Goal: Information Seeking & Learning: Learn about a topic

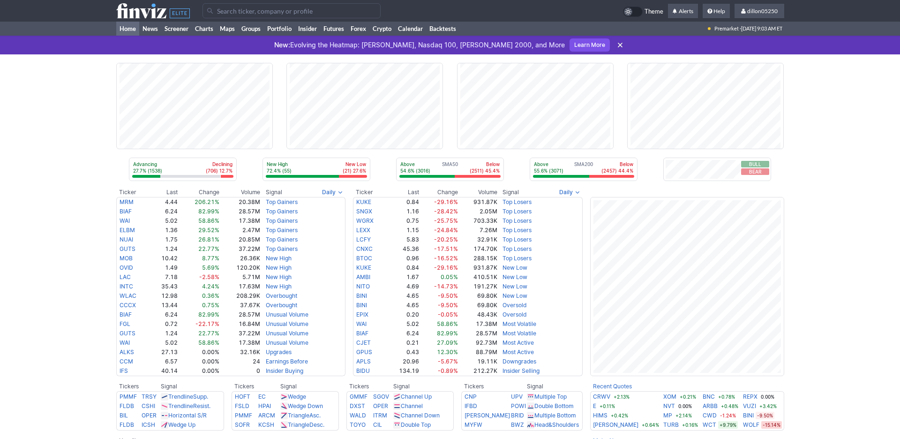
scroll to position [42, 0]
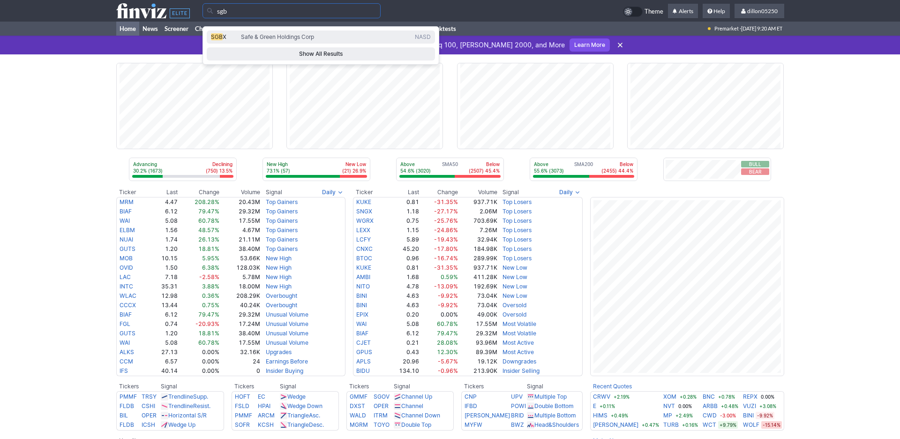
click at [223, 40] on span "SGB" at bounding box center [217, 36] width 12 height 7
type input "SGBX"
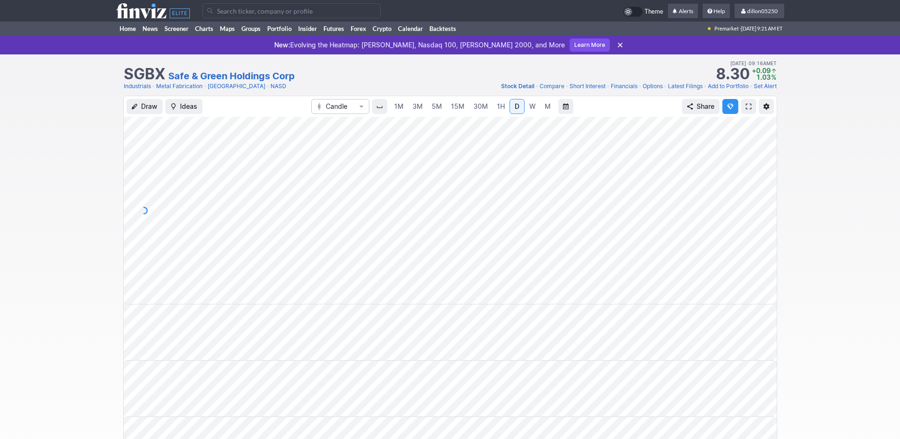
click at [746, 110] on span at bounding box center [749, 106] width 6 height 7
click at [229, 14] on input "Search" at bounding box center [291, 10] width 178 height 15
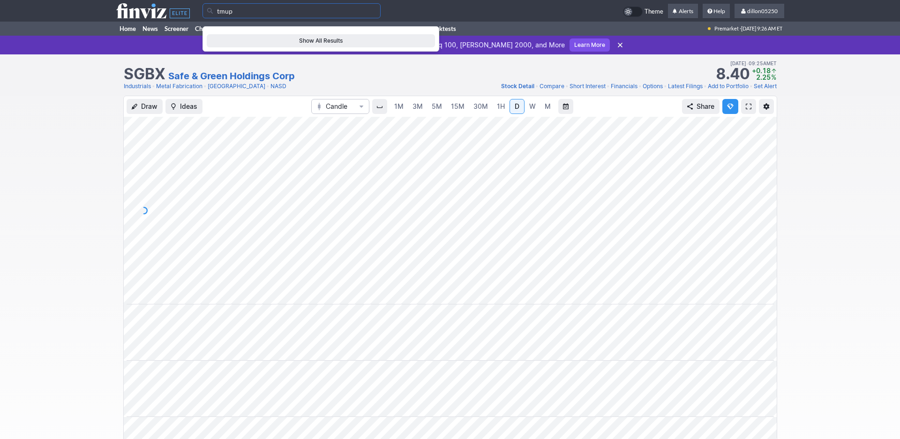
click at [233, 15] on input "tmup" at bounding box center [291, 10] width 178 height 15
click at [226, 40] on span "TZUP" at bounding box center [218, 36] width 15 height 7
type input "TZUP"
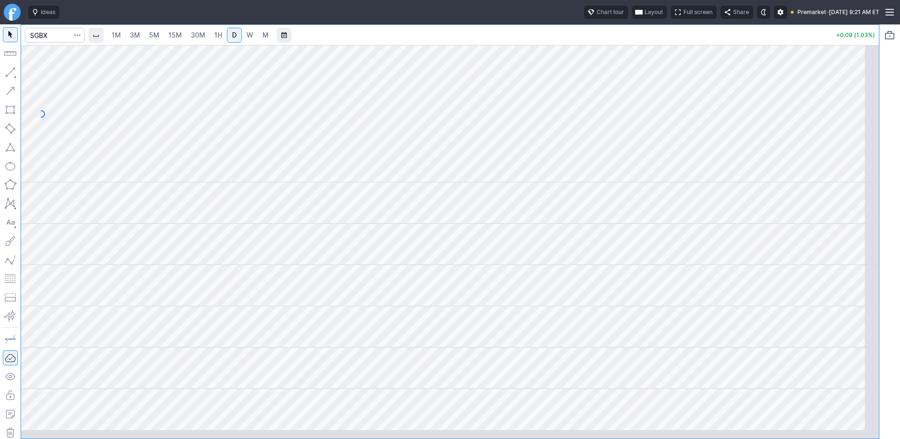
click at [636, 16] on span "button" at bounding box center [639, 11] width 6 height 7
click at [560, 37] on button "Layout" at bounding box center [553, 36] width 13 height 13
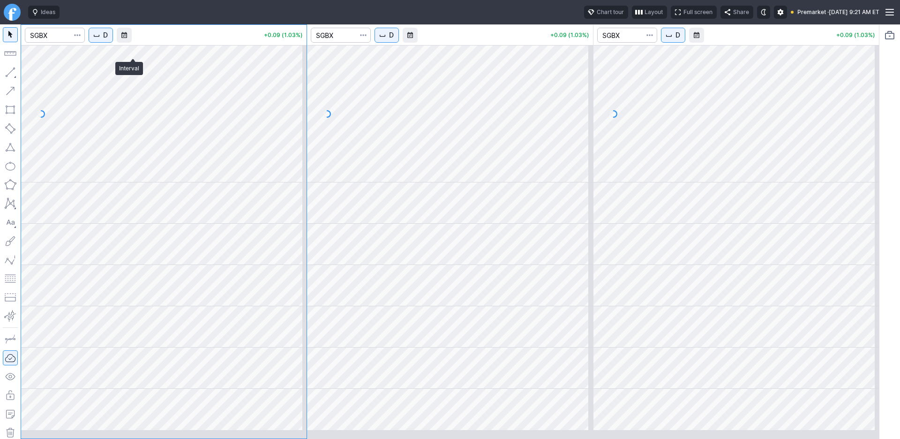
click at [108, 40] on span "D" at bounding box center [105, 34] width 5 height 9
click at [138, 73] on span "1 Minute" at bounding box center [140, 68] width 30 height 9
click at [394, 40] on span "D" at bounding box center [391, 34] width 5 height 9
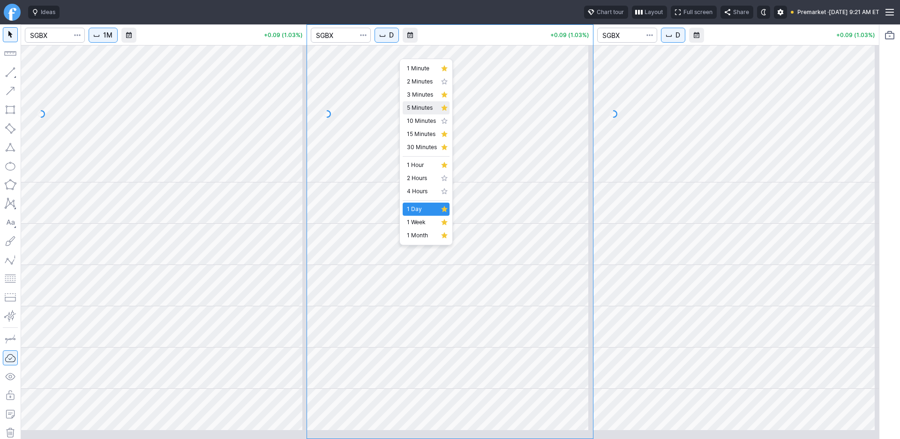
click at [416, 112] on span "5 Minutes" at bounding box center [422, 107] width 30 height 9
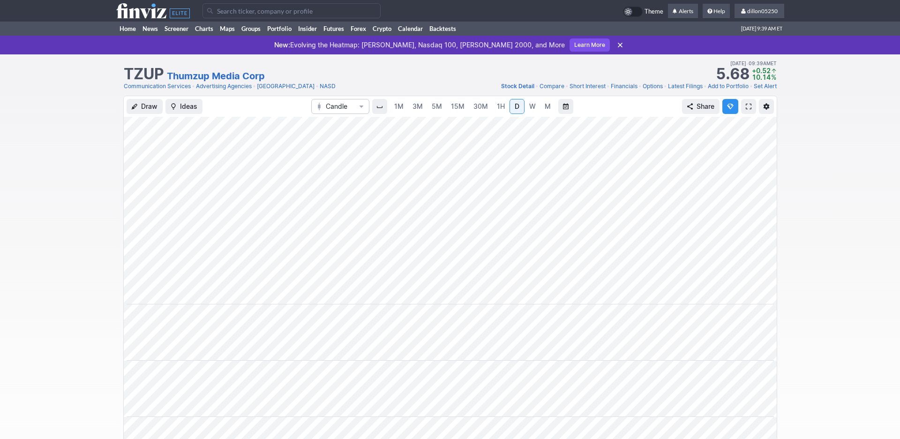
click at [746, 110] on span at bounding box center [749, 106] width 6 height 7
click at [131, 36] on link "Home" at bounding box center [127, 29] width 23 height 14
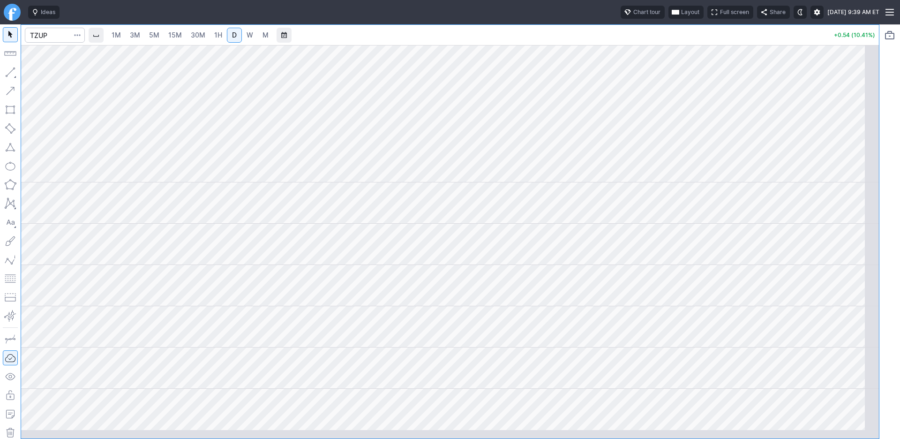
click at [673, 16] on span "button" at bounding box center [676, 11] width 6 height 7
click at [610, 40] on button "Layout" at bounding box center [603, 36] width 13 height 13
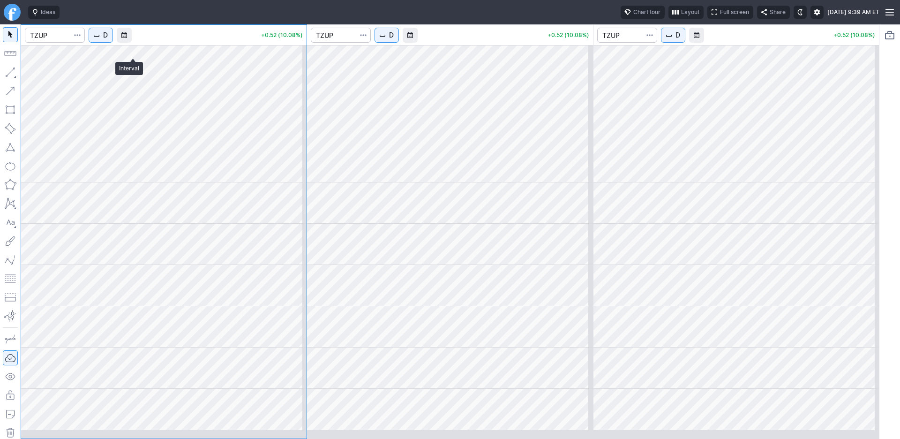
click at [108, 40] on span "D" at bounding box center [105, 34] width 5 height 9
click at [142, 71] on span "1 Minute" at bounding box center [140, 68] width 30 height 9
click at [394, 40] on span "D" at bounding box center [391, 34] width 5 height 9
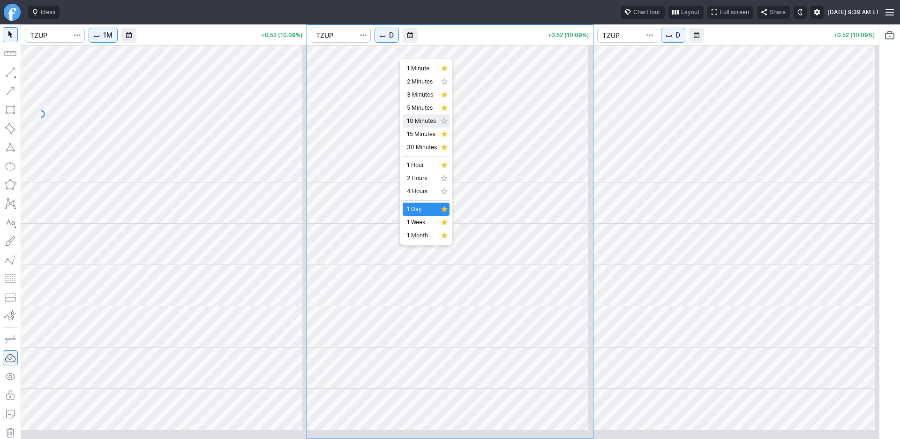
click at [425, 112] on span "5 Minutes" at bounding box center [422, 107] width 30 height 9
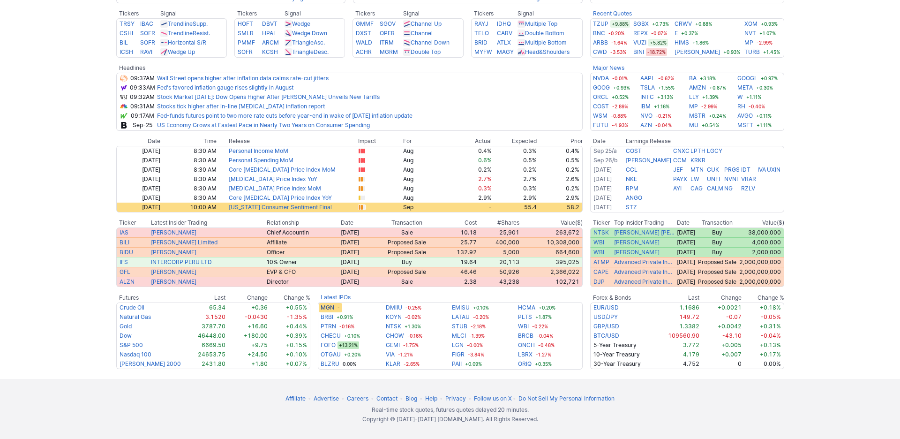
scroll to position [395, 0]
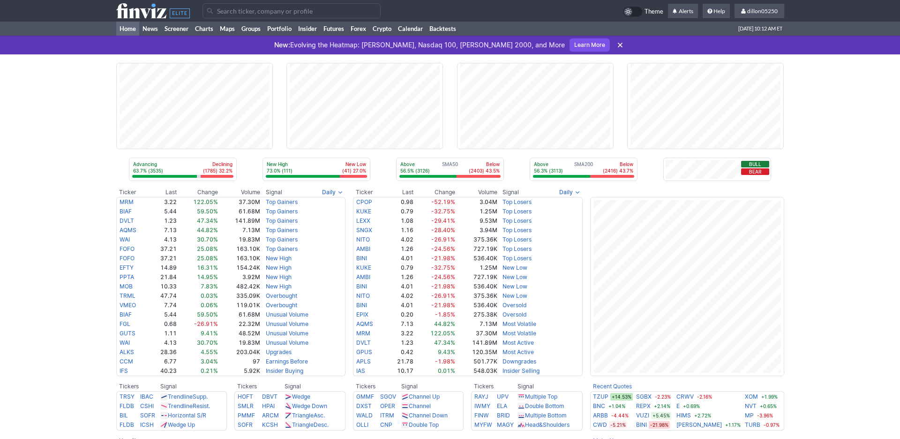
click at [237, 15] on input "Search" at bounding box center [291, 10] width 178 height 15
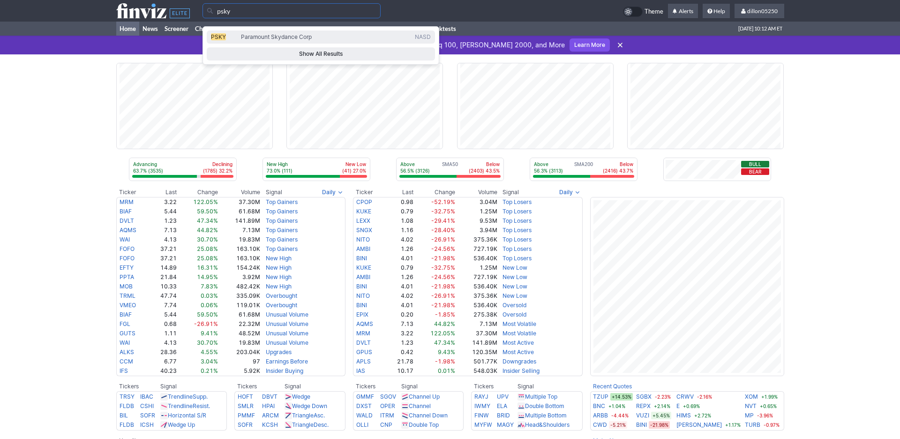
click at [226, 39] on span "PSKY" at bounding box center [218, 36] width 15 height 7
type input "PSKY"
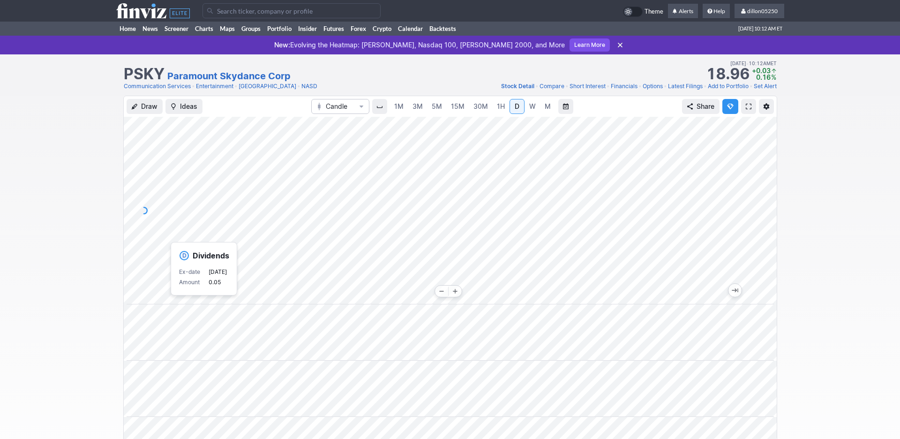
scroll to position [0, 57]
click at [746, 110] on span at bounding box center [749, 106] width 6 height 7
click at [233, 15] on input "Search" at bounding box center [291, 10] width 178 height 15
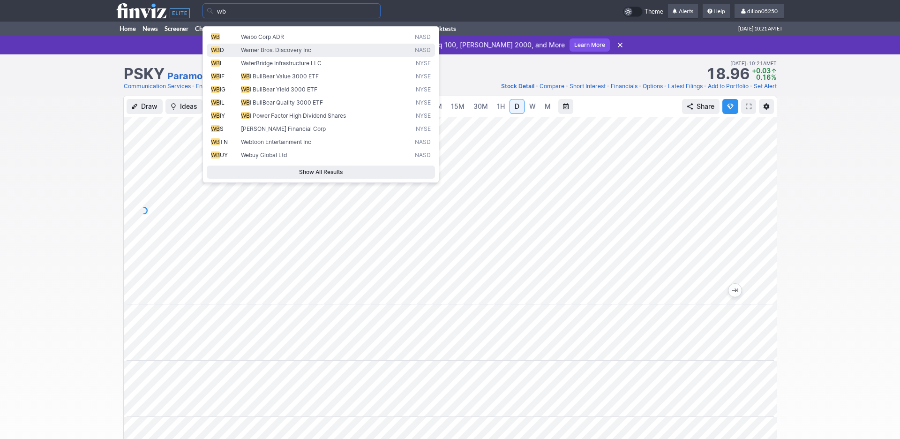
click at [220, 53] on span "WB" at bounding box center [215, 49] width 9 height 7
type input "WBD"
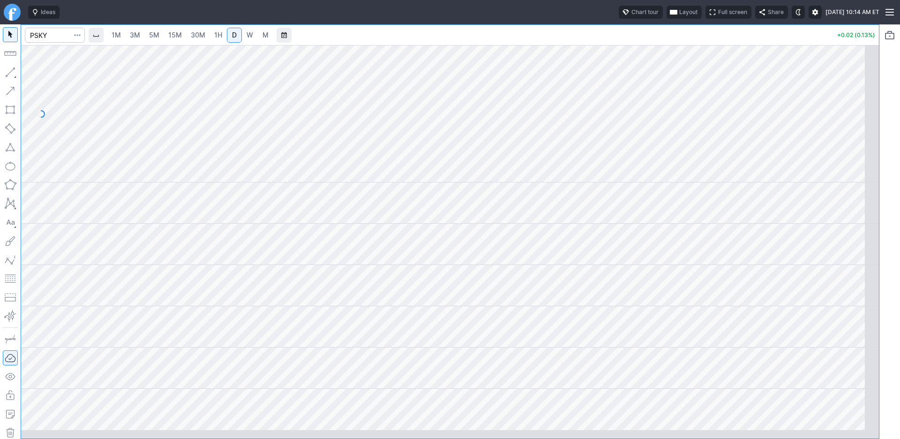
click at [671, 16] on span "button" at bounding box center [674, 11] width 6 height 7
click at [608, 40] on button "Layout" at bounding box center [601, 36] width 13 height 13
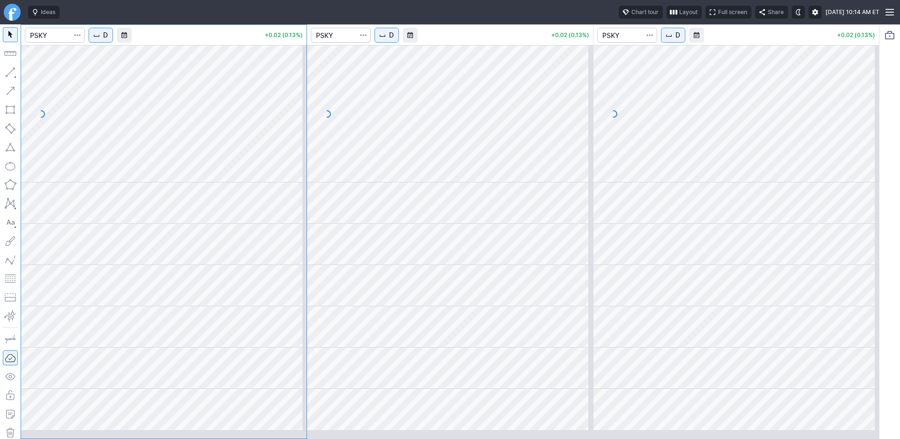
click at [113, 43] on button "D" at bounding box center [101, 35] width 24 height 15
click at [138, 71] on span "1 Minute" at bounding box center [140, 68] width 30 height 9
click at [394, 40] on span "D" at bounding box center [391, 34] width 5 height 9
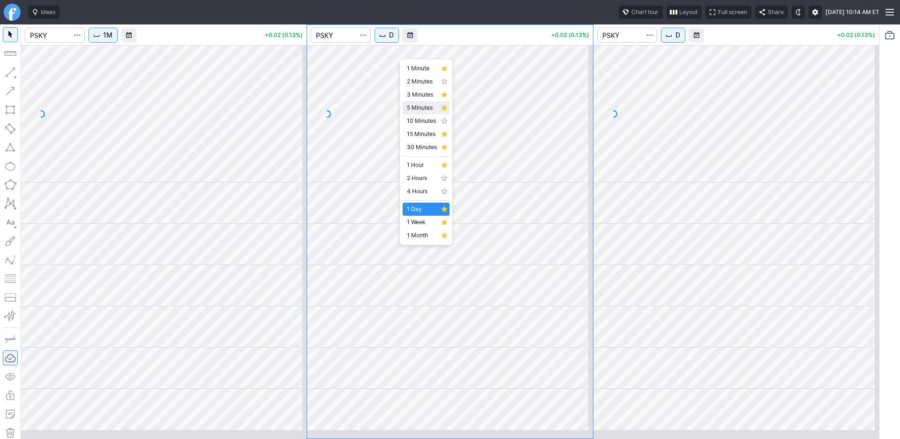
click at [424, 112] on span "5 Minutes" at bounding box center [422, 107] width 30 height 9
